Goal: Task Accomplishment & Management: Complete application form

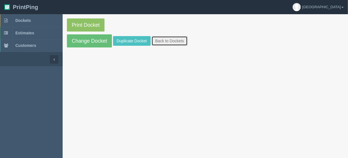
click at [169, 42] on link "Back to Dockets" at bounding box center [169, 41] width 36 height 10
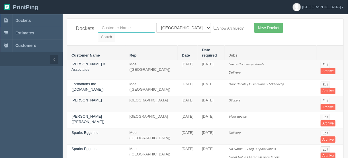
click at [141, 28] on input "text" at bounding box center [126, 28] width 57 height 10
type input "mad m"
click at [184, 27] on form "mad m All Users Ali Ali Test 1 Aly Amy Ankit Arif Brandon Dan France Greg Jim M…" at bounding box center [171, 32] width 147 height 18
click at [182, 28] on select "All Users Ali Ali Test 1 Aly Amy Ankit Arif Brandon Dan France Greg Jim Mark Ma…" at bounding box center [183, 28] width 55 height 10
select select
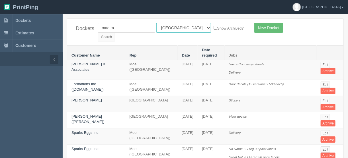
click at [156, 23] on select "All Users Ali Ali Test 1 Aly Amy Ankit Arif Brandon Dan France Greg Jim Mark Ma…" at bounding box center [183, 28] width 55 height 10
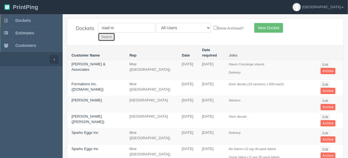
click at [115, 33] on input "Search" at bounding box center [106, 37] width 17 height 9
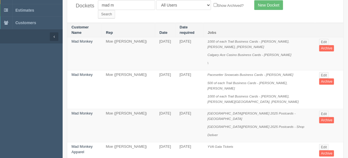
scroll to position [46, 0]
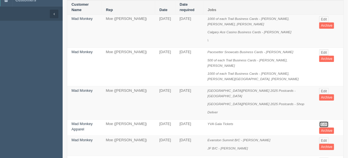
click at [322, 122] on link "Edit" at bounding box center [323, 125] width 9 height 6
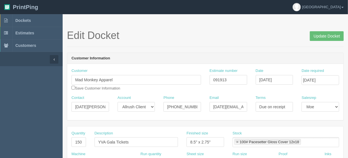
scroll to position [46, 0]
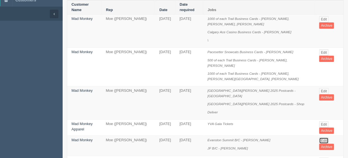
click at [321, 138] on link "Edit" at bounding box center [323, 141] width 9 height 6
click at [319, 88] on link "Edit" at bounding box center [323, 91] width 9 height 6
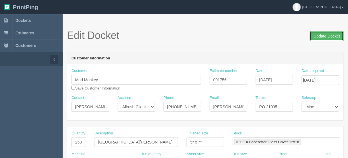
click at [324, 35] on input "Update Docket" at bounding box center [327, 36] width 34 height 10
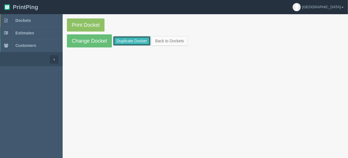
click at [127, 39] on link "Duplicate Docket" at bounding box center [132, 41] width 38 height 10
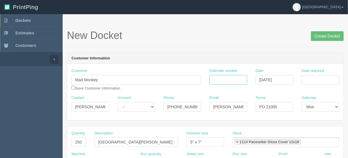
click at [229, 78] on input "Estimate number" at bounding box center [229, 80] width 38 height 10
type input "092066"
click at [309, 80] on input "Date required" at bounding box center [320, 80] width 38 height 10
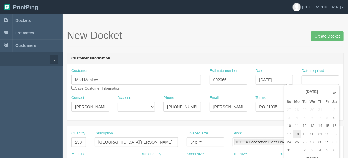
click at [298, 133] on td "18" at bounding box center [297, 134] width 8 height 8
type input "August 18, 2025"
click at [181, 43] on div "New Docket Create Docket" at bounding box center [205, 38] width 277 height 17
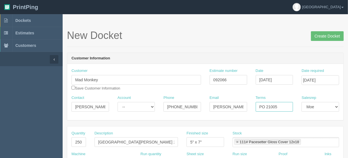
click at [278, 107] on input "PO 21005" at bounding box center [275, 107] width 38 height 10
type input "PO 21099"
drag, startPoint x: 197, startPoint y: 106, endPoint x: 151, endPoint y: 108, distance: 45.3
click at [151, 108] on div "Contact Laura Randle Account -- Existing Client Allrush Client Rep Client Phone…" at bounding box center [205, 105] width 276 height 21
paste input "825.945.7959"
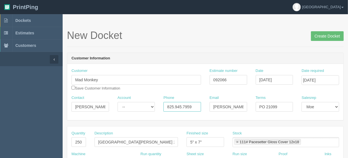
click at [168, 106] on input "825.945.7959" at bounding box center [182, 107] width 38 height 10
type input "825.945.7959"
click at [73, 87] on input "checkbox" at bounding box center [73, 88] width 4 height 4
checkbox input "true"
click at [235, 107] on input "[PERSON_NAME][EMAIL_ADDRESS][DOMAIN_NAME]" at bounding box center [229, 107] width 38 height 10
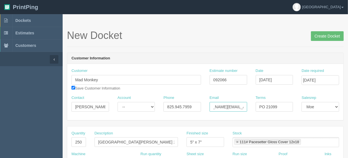
scroll to position [0, 23]
click at [238, 108] on input "[PERSON_NAME][EMAIL_ADDRESS][DOMAIN_NAME]" at bounding box center [229, 107] width 38 height 10
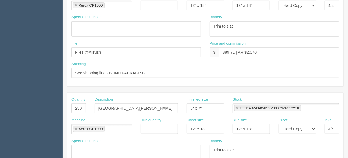
scroll to position [159, 0]
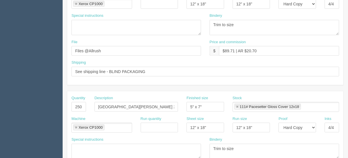
type input "laura@madmonkey.ca"
drag, startPoint x: 72, startPoint y: 108, endPoint x: 110, endPoint y: 102, distance: 38.5
click at [110, 102] on div "Quantity 250 Description Spruce Meadows 2025 Postcards - Shop Finished size 5" …" at bounding box center [205, 106] width 276 height 21
drag, startPoint x: 96, startPoint y: 106, endPoint x: 186, endPoint y: 107, distance: 90.8
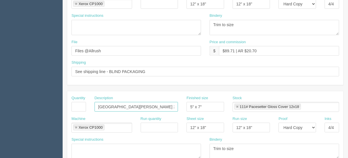
click at [188, 107] on div "Quantity Description Spruce Meadows 2025 Postcards - Shop Finished size 5" x 7"…" at bounding box center [205, 106] width 276 height 21
click at [75, 126] on link at bounding box center [75, 128] width 3 height 4
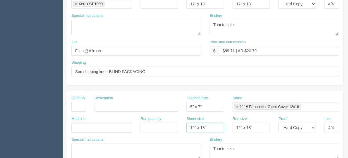
drag, startPoint x: 211, startPoint y: 126, endPoint x: 174, endPoint y: 125, distance: 37.3
click at [178, 126] on div "Machine Run quantity Sheet size 12" x 18" Run size 12" x 18" Proof -- Email Har…" at bounding box center [205, 126] width 276 height 21
drag, startPoint x: 208, startPoint y: 104, endPoint x: 180, endPoint y: 107, distance: 28.9
click at [180, 107] on div "Quantity Description Finished size 5" x 7" Stock 111# Pacesetter Gloss Cover 12…" at bounding box center [205, 106] width 276 height 21
drag, startPoint x: 255, startPoint y: 125, endPoint x: 211, endPoint y: 128, distance: 44.5
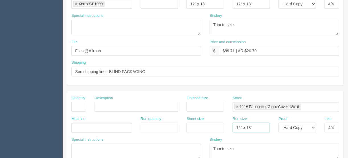
click at [211, 128] on div "Machine Run quantity Sheet size Run size 12" x 18" Proof -- Email Hard Copy Ink…" at bounding box center [205, 126] width 276 height 21
click at [238, 106] on link at bounding box center [236, 107] width 3 height 4
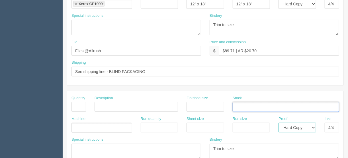
click at [313, 127] on select "-- Email Hard Copy" at bounding box center [297, 128] width 38 height 10
select select
click at [278, 123] on select "-- Email Hard Copy" at bounding box center [297, 128] width 38 height 10
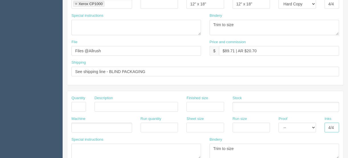
drag, startPoint x: 327, startPoint y: 127, endPoint x: 338, endPoint y: 125, distance: 11.5
click at [338, 125] on input "4/4" at bounding box center [332, 128] width 15 height 10
drag, startPoint x: 249, startPoint y: 151, endPoint x: 190, endPoint y: 149, distance: 58.9
click at [190, 150] on div "Special instructions Bindery Trim to size" at bounding box center [205, 150] width 276 height 26
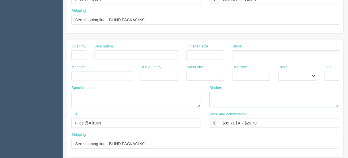
scroll to position [228, 0]
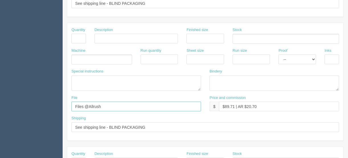
drag, startPoint x: 104, startPoint y: 104, endPoint x: 38, endPoint y: 110, distance: 66.1
click at [38, 110] on section "Dockets Estimates Customers" at bounding box center [174, 38] width 348 height 503
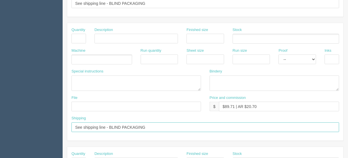
drag, startPoint x: 132, startPoint y: 127, endPoint x: 51, endPoint y: 124, distance: 81.5
click at [13, 127] on section "Dockets Estimates Customers" at bounding box center [174, 38] width 348 height 503
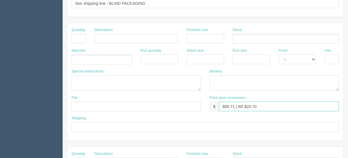
drag, startPoint x: 260, startPoint y: 102, endPoint x: 198, endPoint y: 107, distance: 62.5
click at [199, 107] on div "File Price and commission $ $89.71 | AR $20.70" at bounding box center [205, 105] width 276 height 21
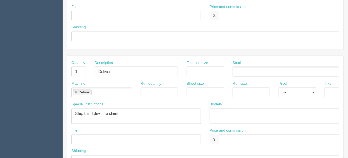
scroll to position [356, 0]
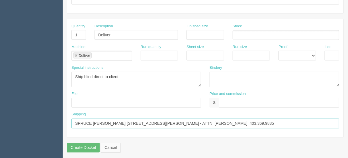
drag, startPoint x: 304, startPoint y: 123, endPoint x: 18, endPoint y: 121, distance: 286.1
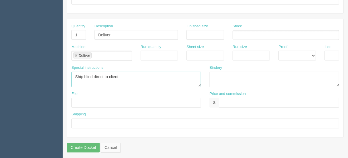
drag, startPoint x: 123, startPoint y: 76, endPoint x: 46, endPoint y: 74, distance: 77.5
click at [76, 54] on link at bounding box center [75, 56] width 3 height 4
drag, startPoint x: 83, startPoint y: 31, endPoint x: 62, endPoint y: 32, distance: 21.7
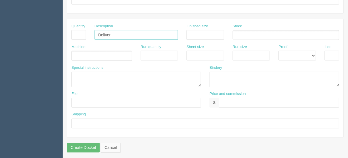
drag, startPoint x: 118, startPoint y: 32, endPoint x: 50, endPoint y: 36, distance: 67.8
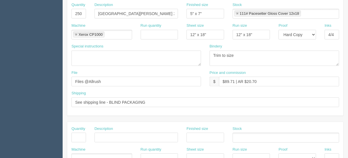
scroll to position [128, 0]
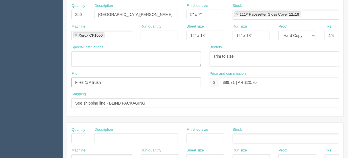
drag, startPoint x: 107, startPoint y: 82, endPoint x: 61, endPoint y: 82, distance: 45.5
click at [61, 82] on section "Dockets Estimates Customers" at bounding box center [174, 137] width 348 height 503
type input "files@allrush.ca"
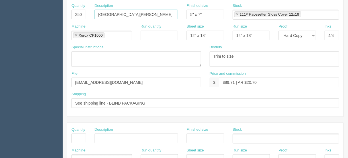
scroll to position [0, 1]
drag, startPoint x: 97, startPoint y: 13, endPoint x: 201, endPoint y: 9, distance: 104.8
click at [202, 9] on div "Quantity 250 Description Spruce Meadows 2025 Postcards - Skyview Finished size …" at bounding box center [205, 13] width 276 height 21
type input "Postcards - Fireside Dental"
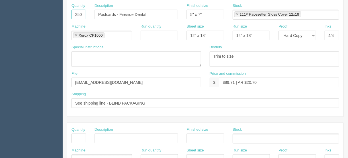
drag, startPoint x: 82, startPoint y: 13, endPoint x: 42, endPoint y: 7, distance: 40.3
click at [56, 16] on section "Dockets Estimates Customers" at bounding box center [174, 137] width 348 height 503
type input "1000"
click at [80, 135] on input "text" at bounding box center [78, 139] width 15 height 10
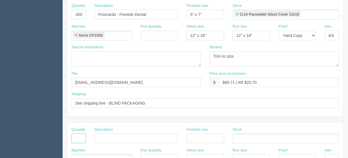
scroll to position [0, 0]
type input "1"
type input "Delivery"
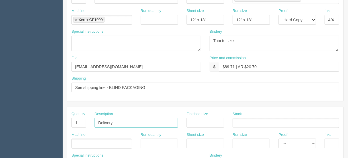
scroll to position [173, 0]
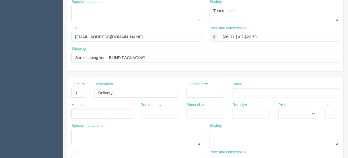
click at [86, 111] on ul at bounding box center [101, 114] width 61 height 10
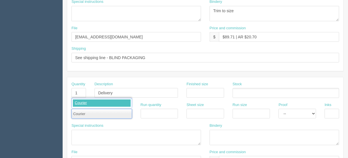
type input "Courier"
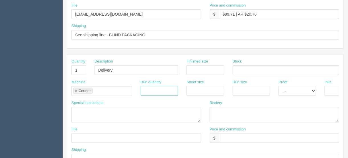
scroll to position [219, 0]
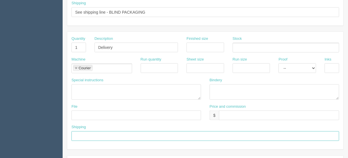
click at [80, 135] on input "text" at bounding box center [205, 137] width 268 height 10
paste input "FIRESIDE DENTAL CLINIC 3101- 50 FIRESIDE GATE COCHRANE, AB T4C 2P3"
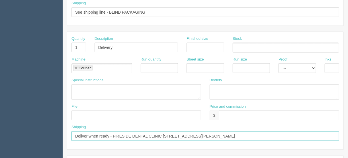
type input "Deliver when ready - FIRESIDE DENTAL CLINIC 3101- 50 FIRESIDE GATE COCHRANE, AB…"
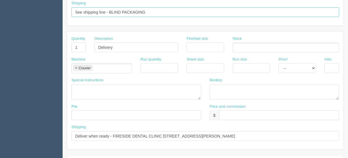
drag, startPoint x: 149, startPoint y: 9, endPoint x: 109, endPoint y: 10, distance: 39.9
click at [109, 10] on input "See shipping line - BLIND PACKAGING" at bounding box center [205, 12] width 268 height 10
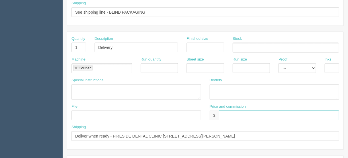
drag, startPoint x: 221, startPoint y: 113, endPoint x: 227, endPoint y: 113, distance: 5.1
click at [221, 113] on input "text" at bounding box center [279, 116] width 120 height 10
type input "$______________________"
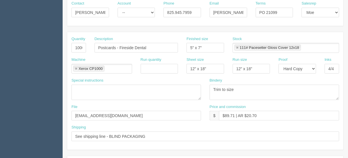
scroll to position [105, 0]
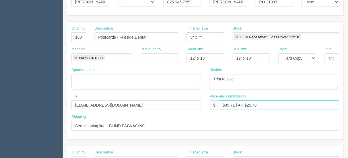
click at [234, 103] on input "$89.71 | AR $20.70" at bounding box center [279, 105] width 120 height 10
type input "$102.18 | AR $20.70"
drag, startPoint x: 192, startPoint y: 35, endPoint x: 193, endPoint y: 44, distance: 8.6
click at [192, 35] on input "5" x 7"" at bounding box center [205, 37] width 38 height 10
type input "5.5" x 4.25""
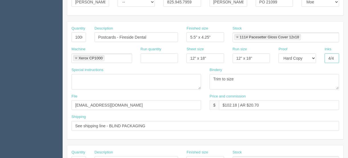
click at [334, 58] on input "4/4" at bounding box center [332, 59] width 15 height 10
type input "4/0"
click at [262, 76] on textarea "Trim to size" at bounding box center [275, 81] width 130 height 15
drag, startPoint x: 267, startPoint y: 102, endPoint x: 259, endPoint y: 115, distance: 14.9
click at [251, 105] on input "$102.18 | AR $20.70" at bounding box center [279, 105] width 120 height 10
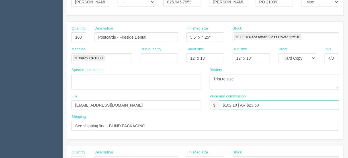
type input "$102.18 | AR $23.58"
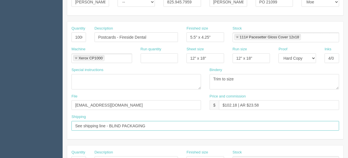
click at [104, 125] on input "See shipping line - BLIND PACKAGING" at bounding box center [205, 126] width 268 height 10
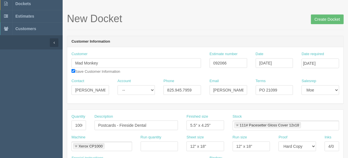
scroll to position [14, 0]
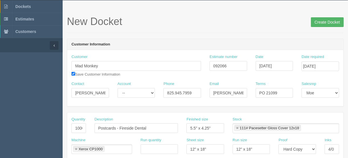
type input "See shipping line below - BLIND PACKAGING"
click at [331, 20] on input "Create Docket" at bounding box center [327, 22] width 33 height 10
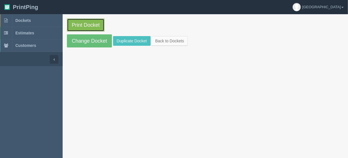
click at [79, 23] on link "Print Docket" at bounding box center [86, 25] width 38 height 13
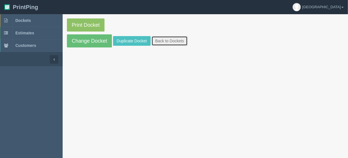
click at [172, 40] on link "Back to Dockets" at bounding box center [169, 41] width 36 height 10
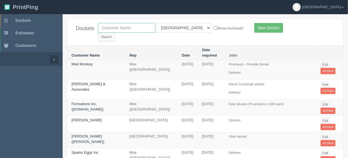
click at [131, 26] on input "text" at bounding box center [126, 28] width 57 height 10
type input "evr"
click at [115, 33] on input "Search" at bounding box center [106, 37] width 17 height 9
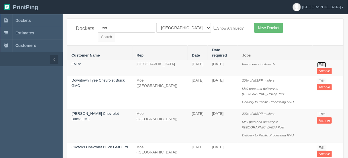
click at [318, 62] on link "Edit" at bounding box center [321, 65] width 9 height 6
